Goal: Use online tool/utility: Use online tool/utility

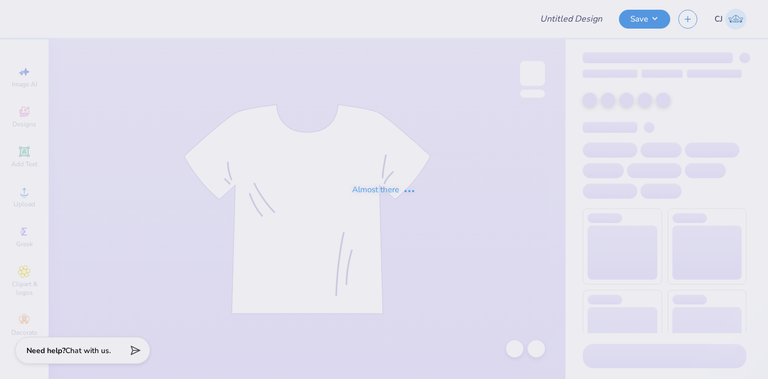
type input "[PERSON_NAME] : The [GEOGRAPHIC_DATA][US_STATE]"
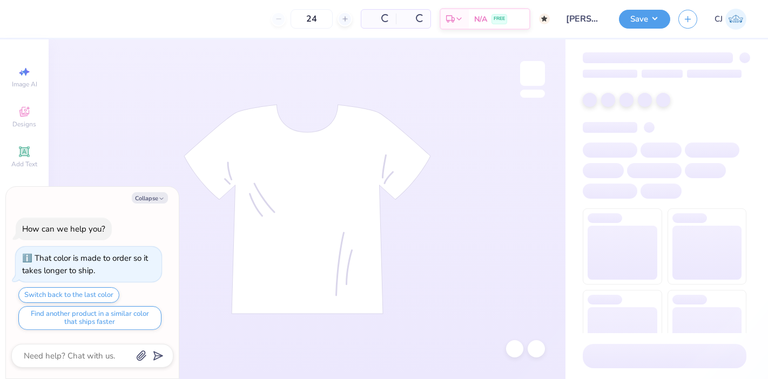
type input "50"
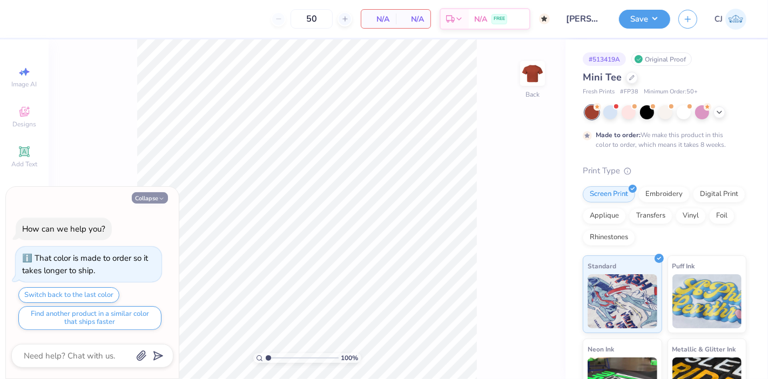
click at [153, 198] on button "Collapse" at bounding box center [150, 197] width 36 height 11
type textarea "x"
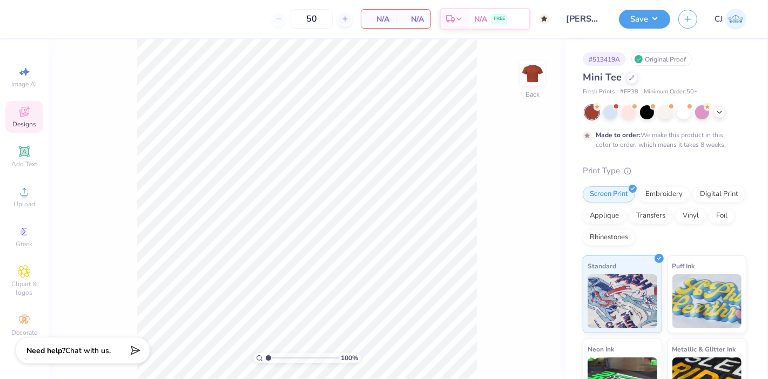
click at [32, 123] on span "Designs" at bounding box center [24, 124] width 24 height 9
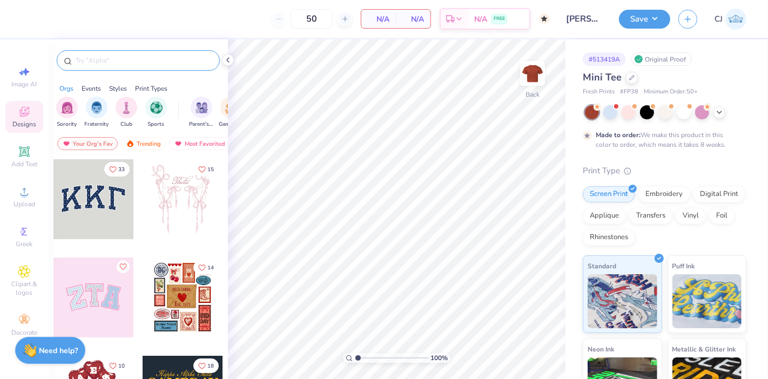
click at [119, 66] on div at bounding box center [138, 60] width 163 height 21
click at [121, 57] on input "text" at bounding box center [144, 60] width 138 height 11
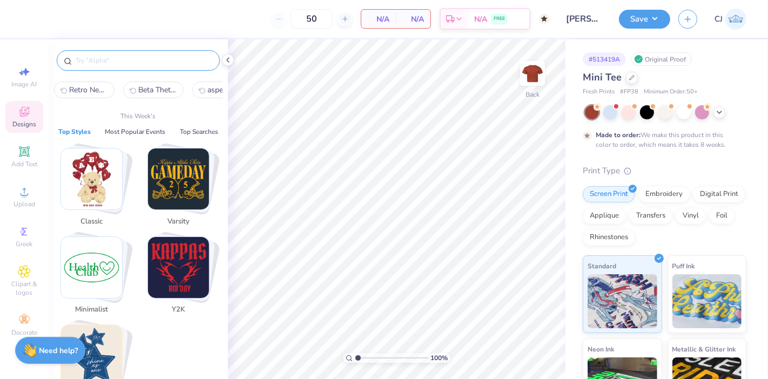
paste input "Gamma Phi Beta Running line Football And Texts"
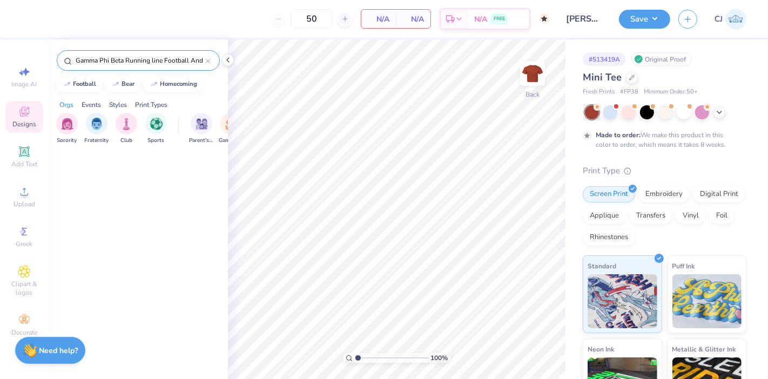
scroll to position [0, 14]
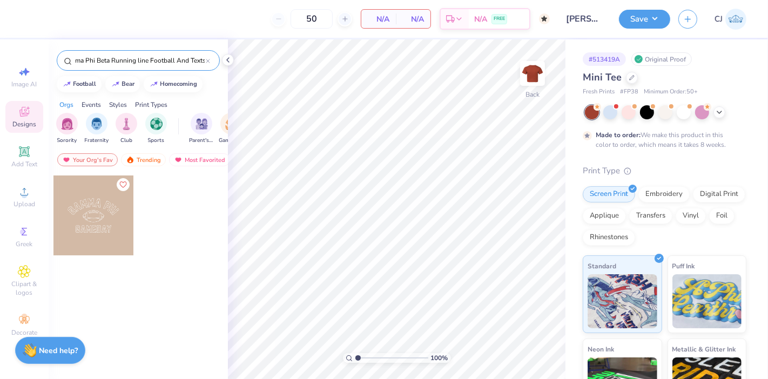
type input "Gamma Phi Beta Running line Football And Texts"
click at [80, 211] on div at bounding box center [93, 215] width 80 height 80
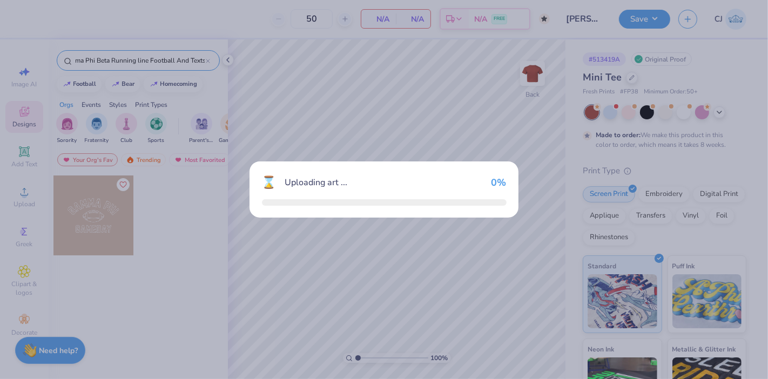
scroll to position [0, 0]
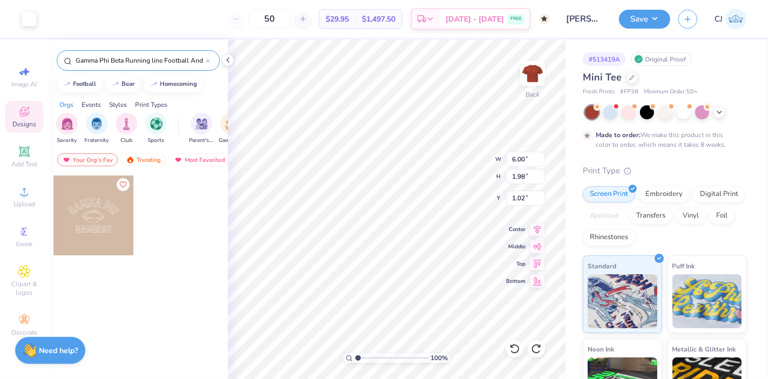
type input "3.00"
type input "4.17"
type input "0.86"
type input "6.20"
